Goal: Information Seeking & Learning: Learn about a topic

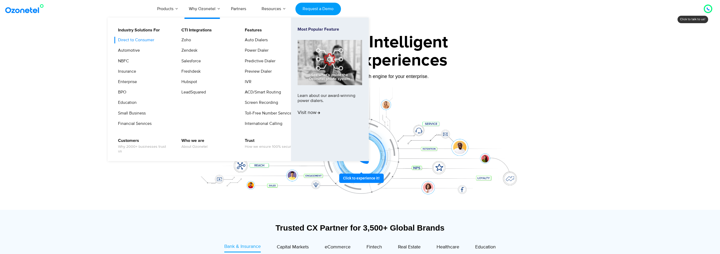
click at [141, 39] on link "Direct to Consumer" at bounding box center [135, 40] width 40 height 7
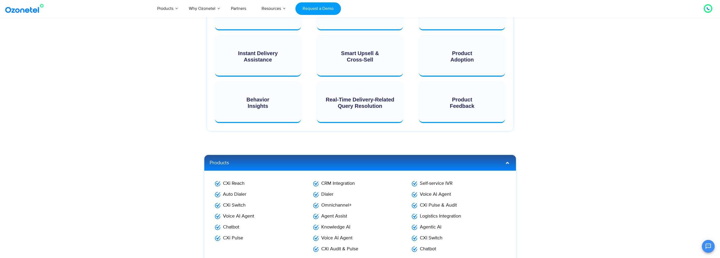
scroll to position [766, 0]
